Goal: Information Seeking & Learning: Learn about a topic

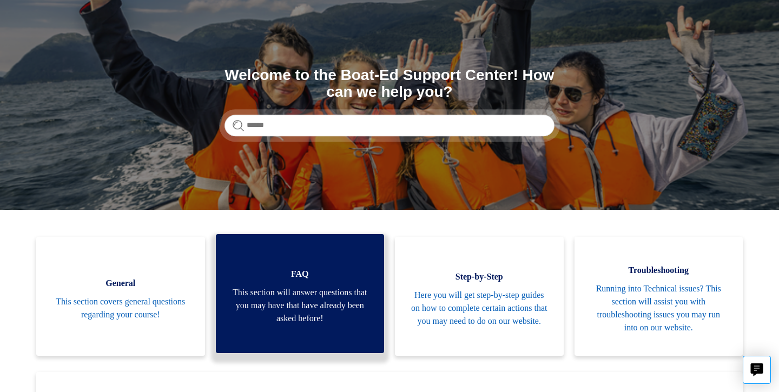
scroll to position [77, 0]
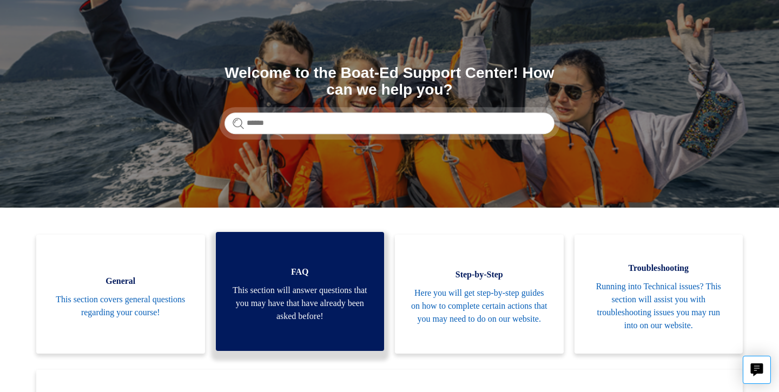
click at [294, 303] on span "This section will answer questions that you may have that have already been ask…" at bounding box center [300, 303] width 136 height 39
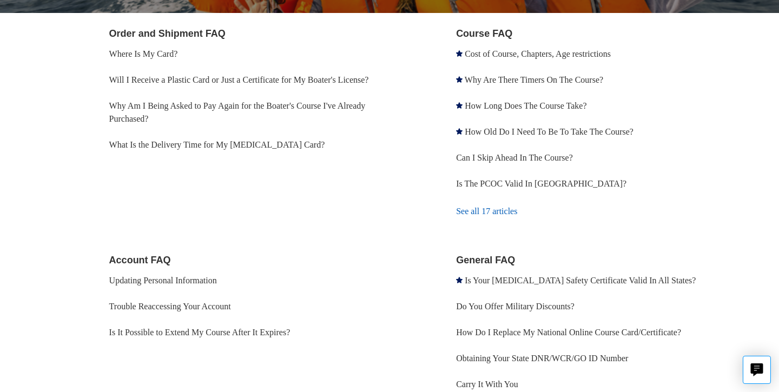
scroll to position [226, 0]
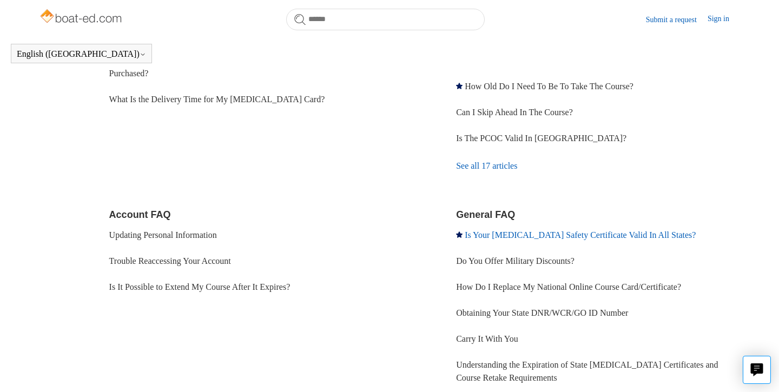
click at [498, 237] on link "Is Your [MEDICAL_DATA] Safety Certificate Valid In All States?" at bounding box center [580, 235] width 231 height 9
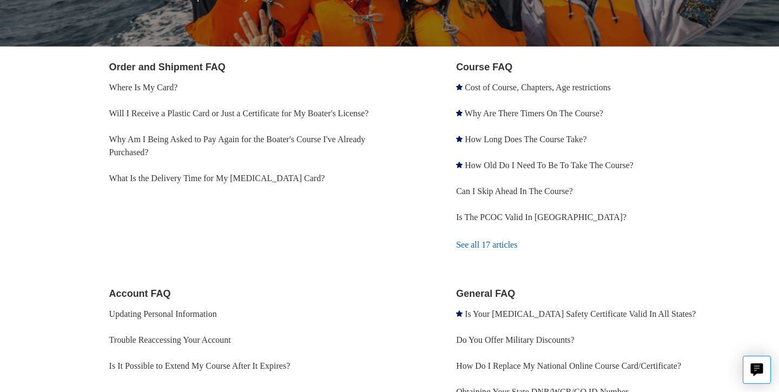
scroll to position [179, 0]
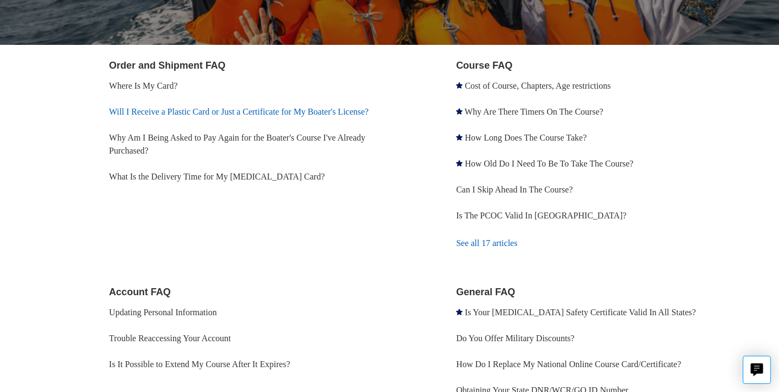
click at [286, 114] on link "Will I Receive a Plastic Card or Just a Certificate for My Boater's License?" at bounding box center [239, 111] width 260 height 9
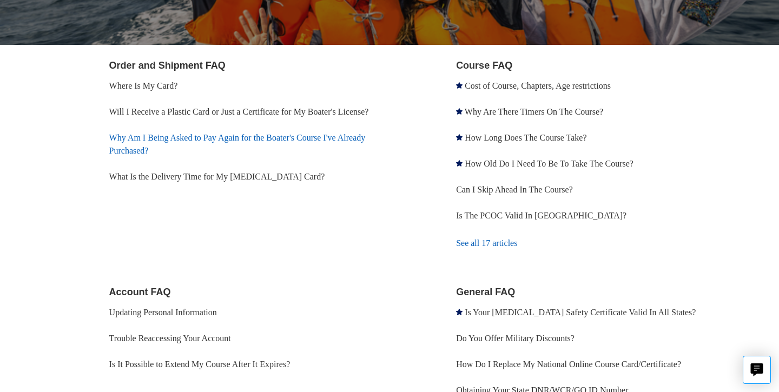
click at [194, 150] on link "Why Am I Being Asked to Pay Again for the Boater's Course I've Already Purchase…" at bounding box center [237, 144] width 257 height 22
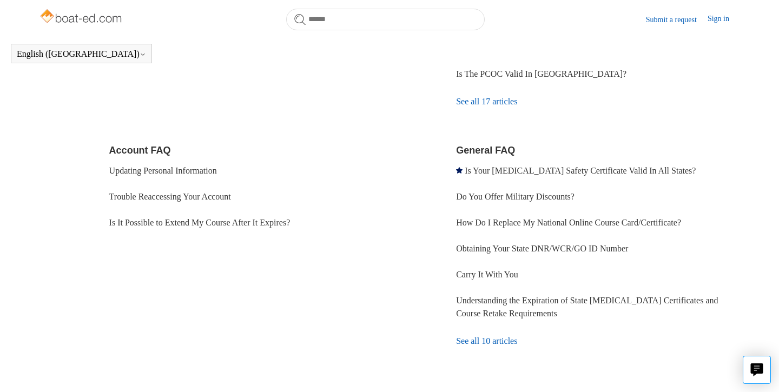
scroll to position [294, 0]
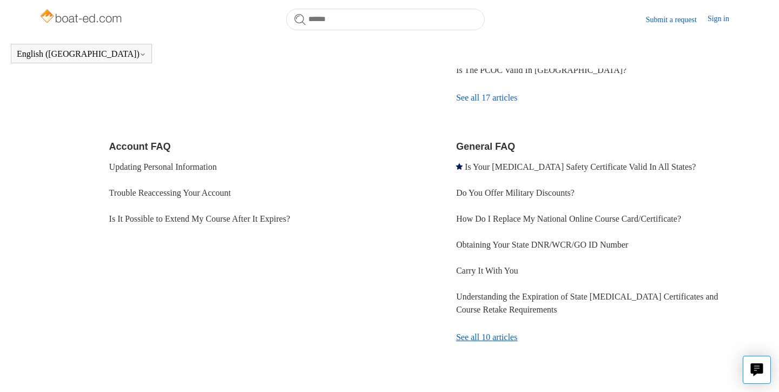
click at [498, 336] on link "See all 10 articles" at bounding box center [598, 337] width 284 height 29
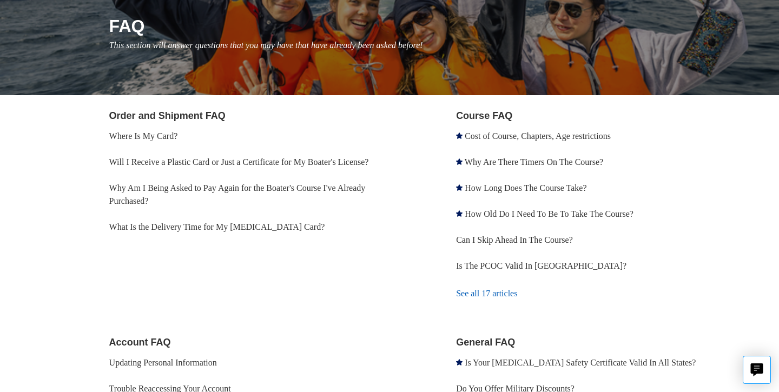
scroll to position [133, 0]
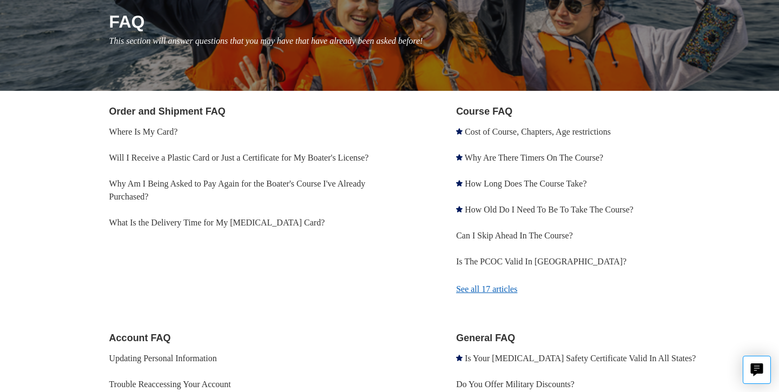
click at [513, 290] on link "See all 17 articles" at bounding box center [598, 289] width 284 height 29
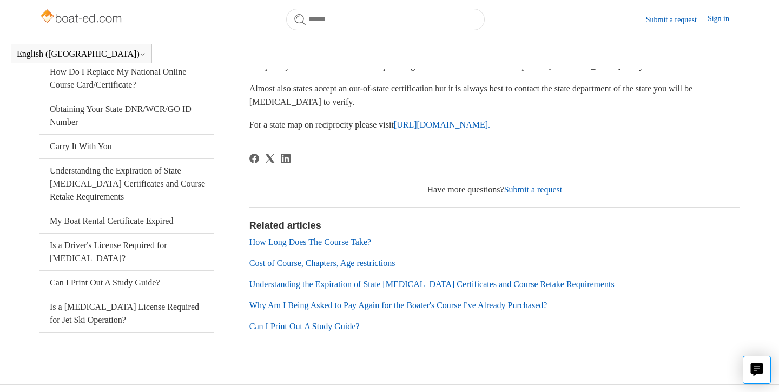
scroll to position [224, 0]
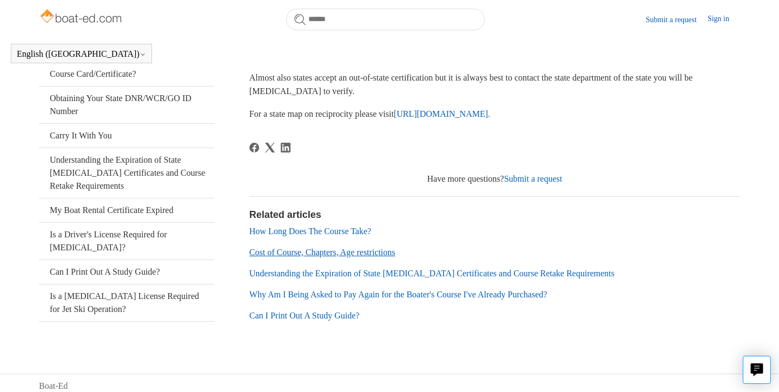
click at [353, 253] on link "Cost of Course, Chapters, Age restrictions" at bounding box center [323, 252] width 146 height 9
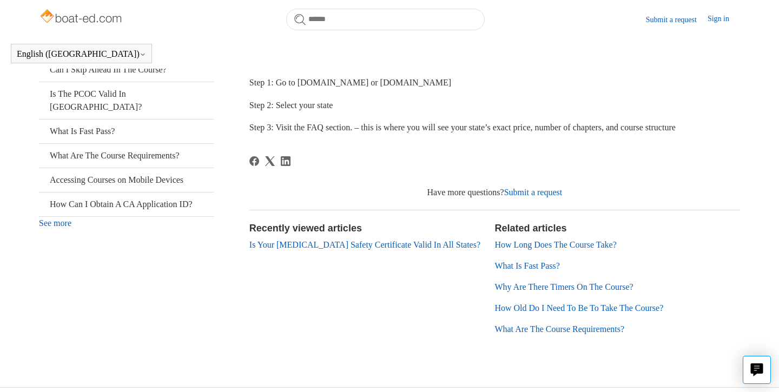
scroll to position [275, 0]
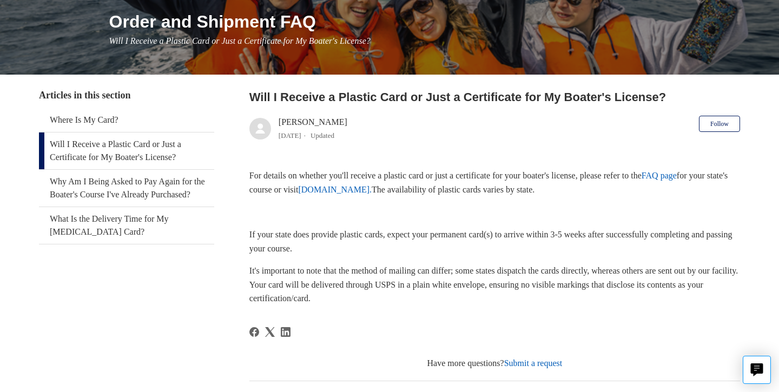
scroll to position [139, 0]
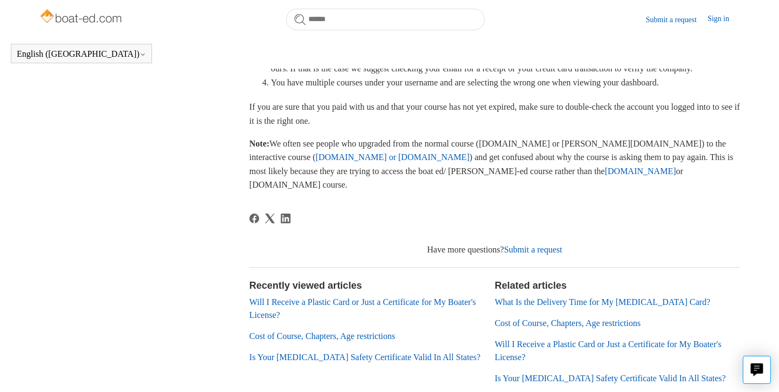
scroll to position [298, 0]
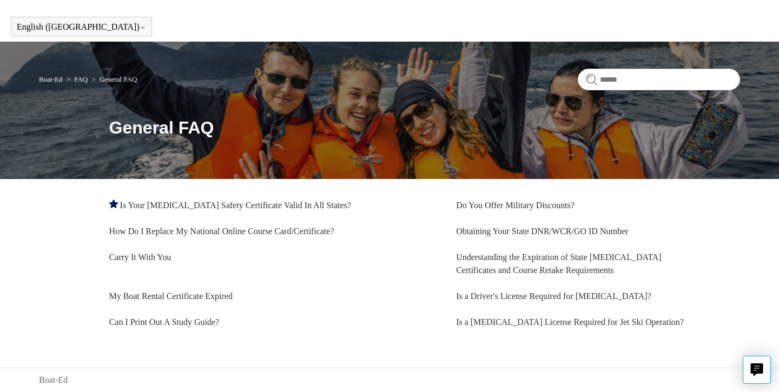
scroll to position [27, 0]
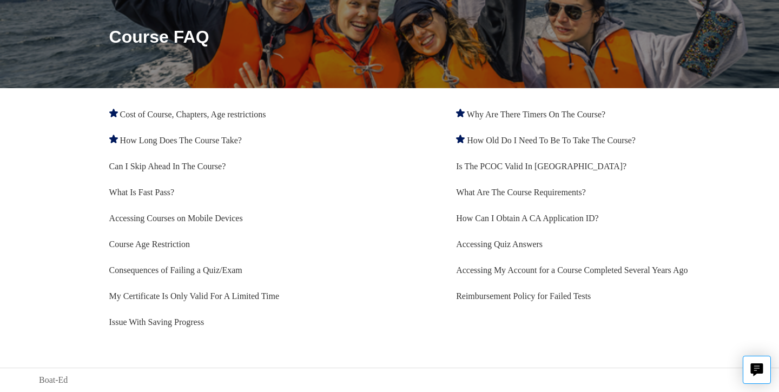
scroll to position [131, 0]
click at [237, 136] on link "How Long Does The Course Take?" at bounding box center [181, 140] width 122 height 9
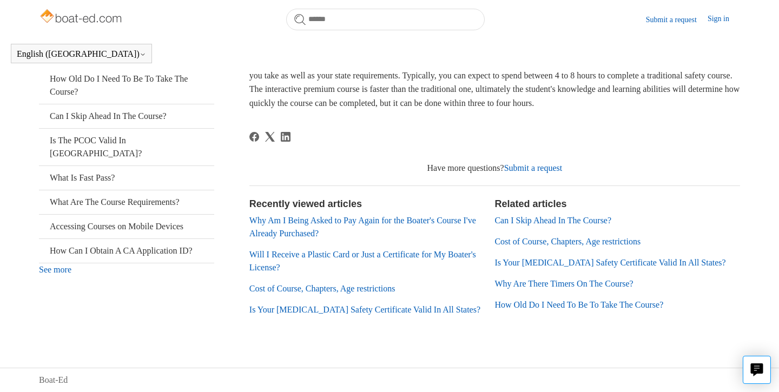
scroll to position [232, 0]
click at [164, 104] on link "Can I Skip Ahead In The Course?" at bounding box center [126, 116] width 175 height 24
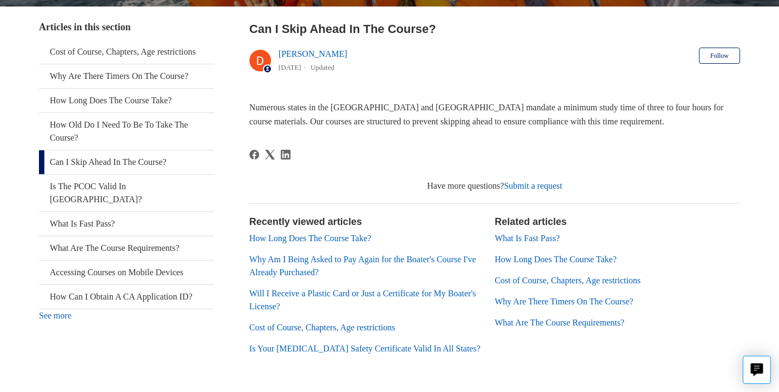
scroll to position [213, 0]
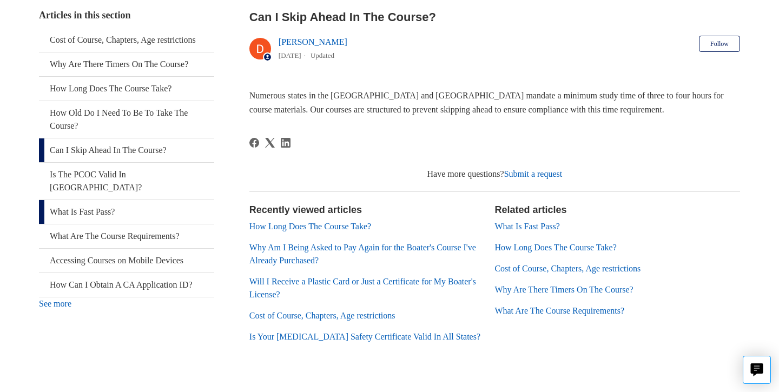
click at [106, 202] on link "What Is Fast Pass?" at bounding box center [126, 212] width 175 height 24
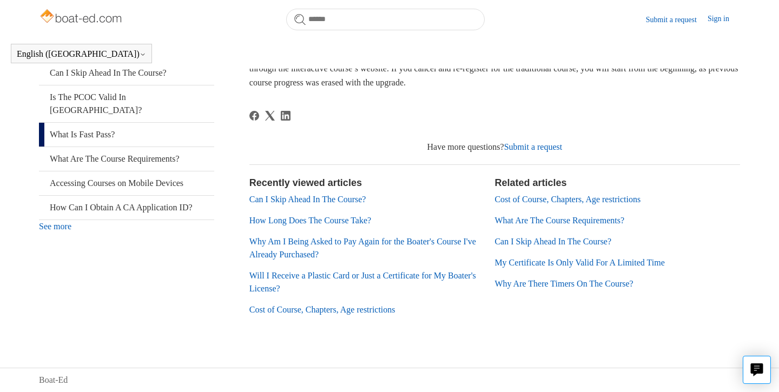
scroll to position [272, 0]
click at [76, 198] on div "Cost of Course, Chapters, Age restrictions Why Are There Timers On The Course? …" at bounding box center [126, 92] width 175 height 283
click at [68, 222] on link "See more" at bounding box center [55, 226] width 32 height 9
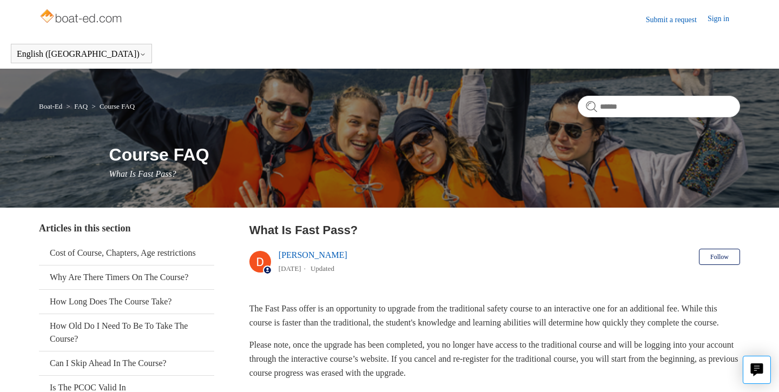
scroll to position [0, 0]
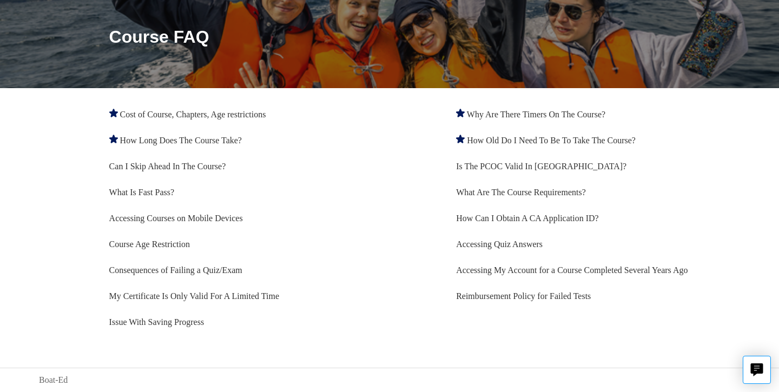
scroll to position [131, 0]
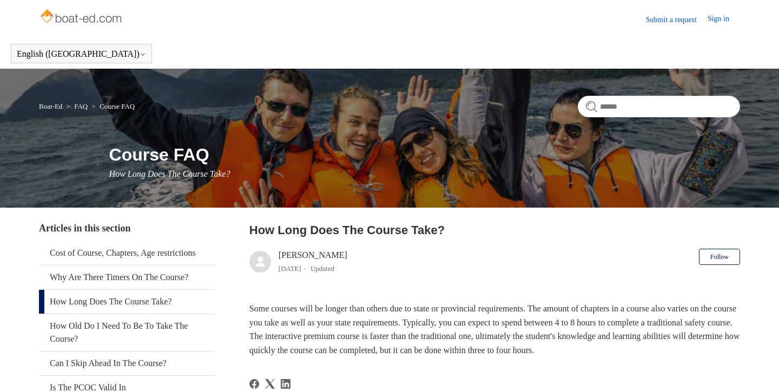
scroll to position [232, 0]
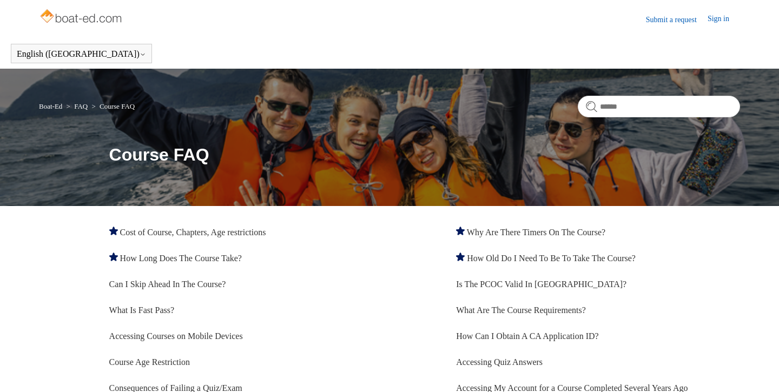
scroll to position [131, 0]
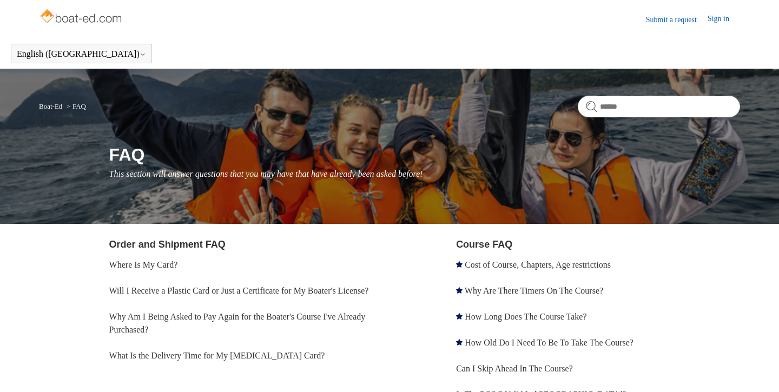
scroll to position [133, 0]
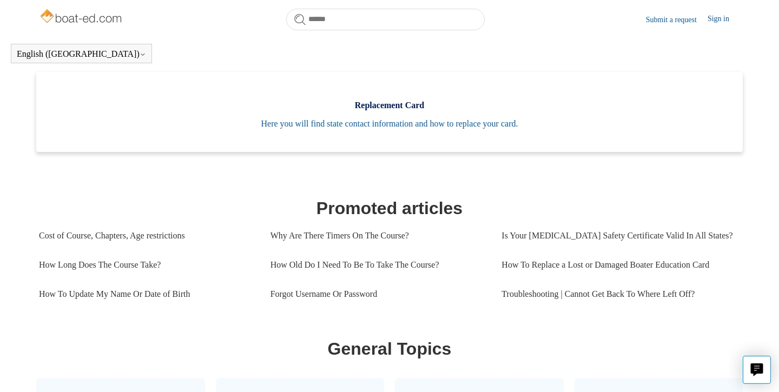
scroll to position [346, 0]
